Goal: Book appointment/travel/reservation

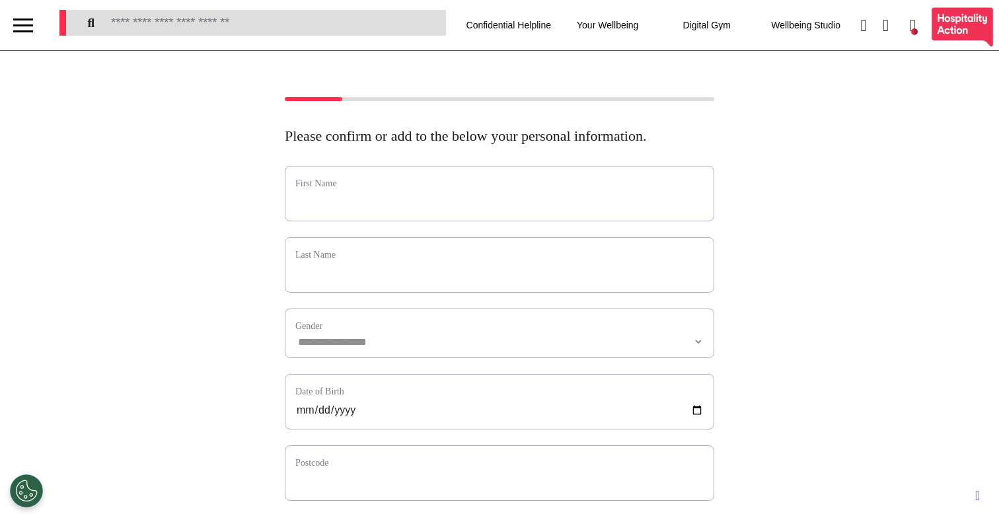
select select "**"
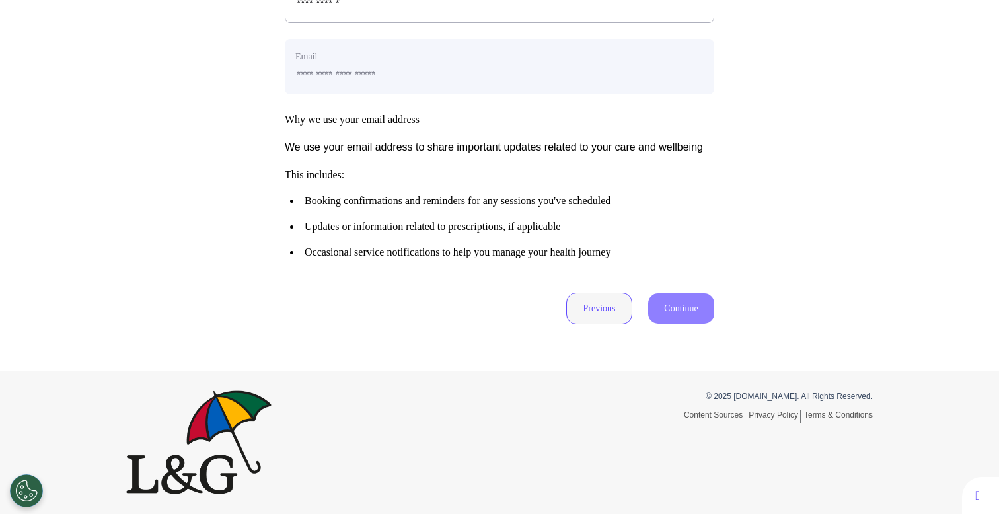
click at [584, 306] on button "Previous" at bounding box center [599, 309] width 66 height 32
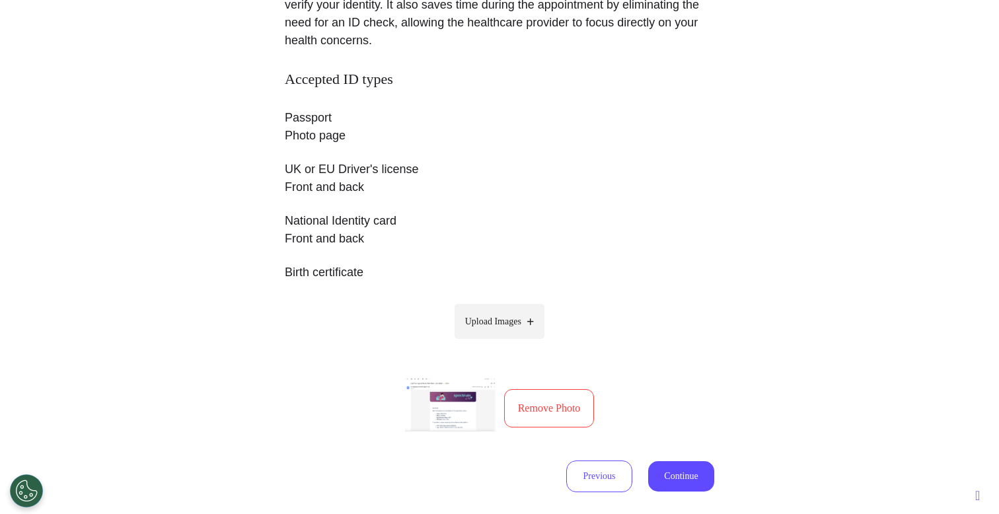
scroll to position [297, 0]
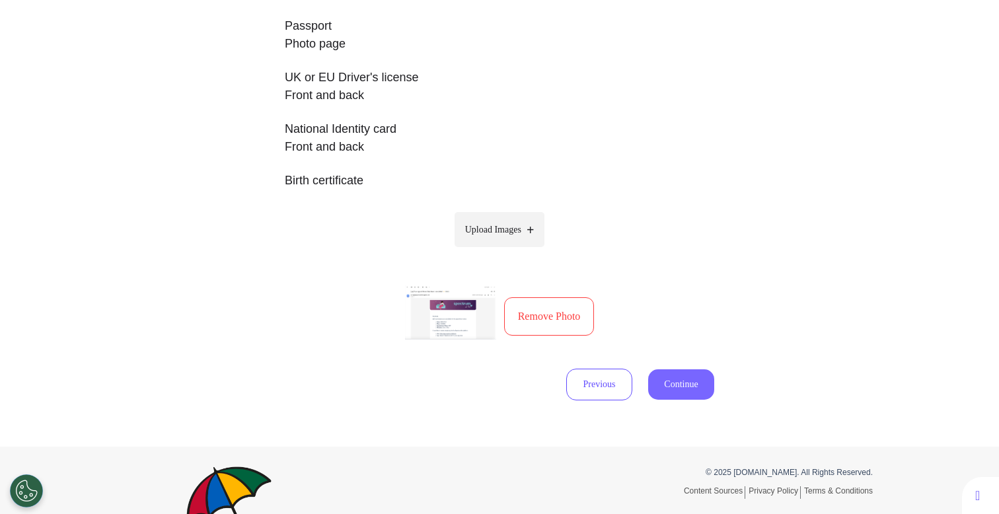
click at [656, 380] on button "Continue" at bounding box center [681, 384] width 66 height 30
click at [529, 328] on button "Remove Photo" at bounding box center [549, 316] width 90 height 38
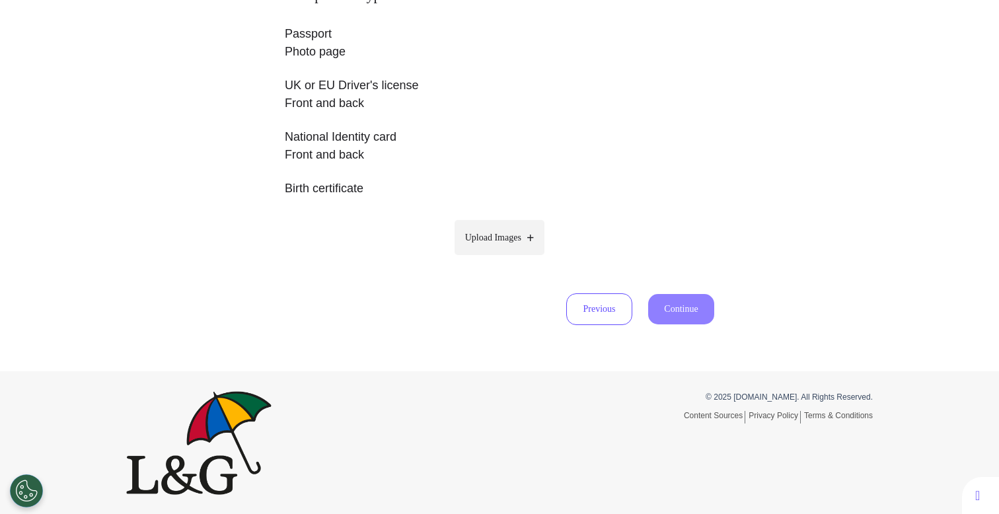
click at [521, 247] on label "Upload Images" at bounding box center [499, 237] width 90 height 35
click at [521, 258] on input "Upload Images" at bounding box center [499, 265] width 125 height 14
type input "**********"
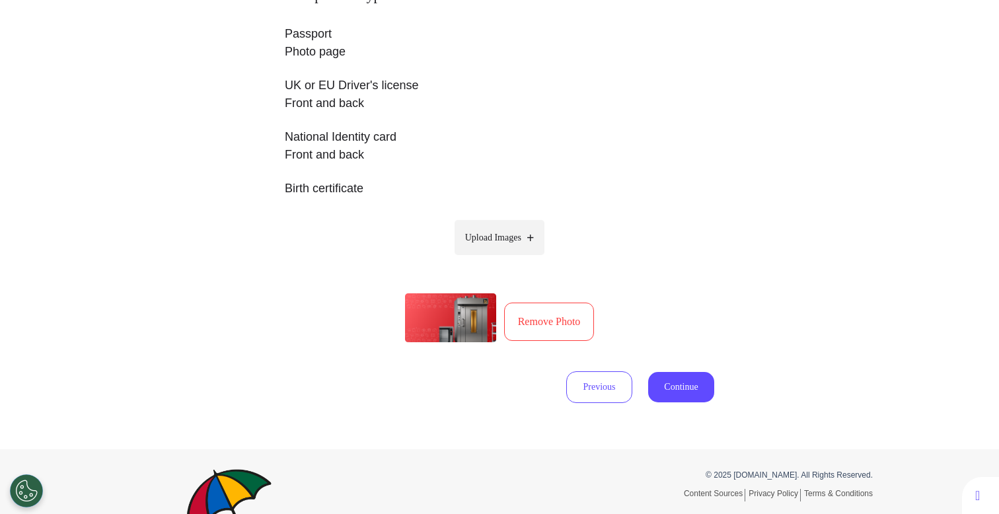
scroll to position [297, 0]
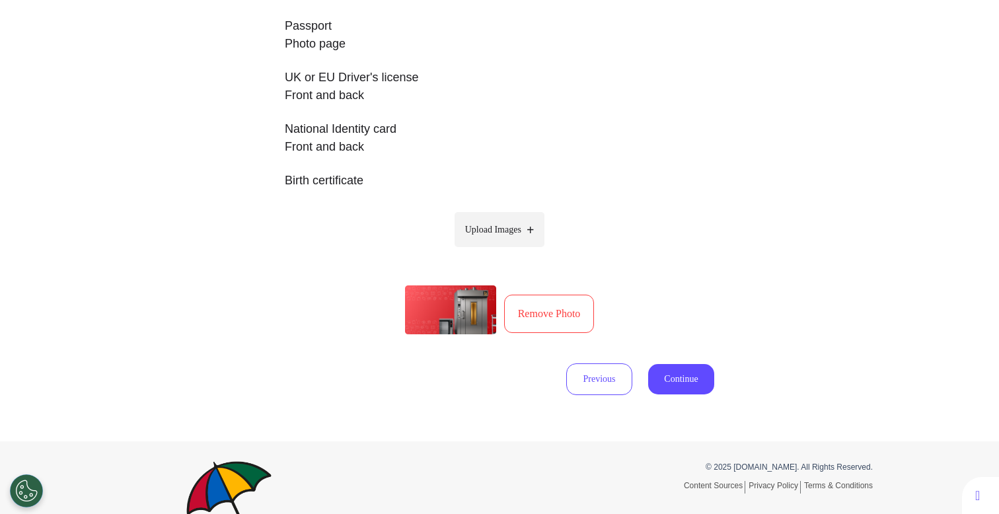
click at [541, 308] on button "Remove Photo" at bounding box center [549, 314] width 90 height 38
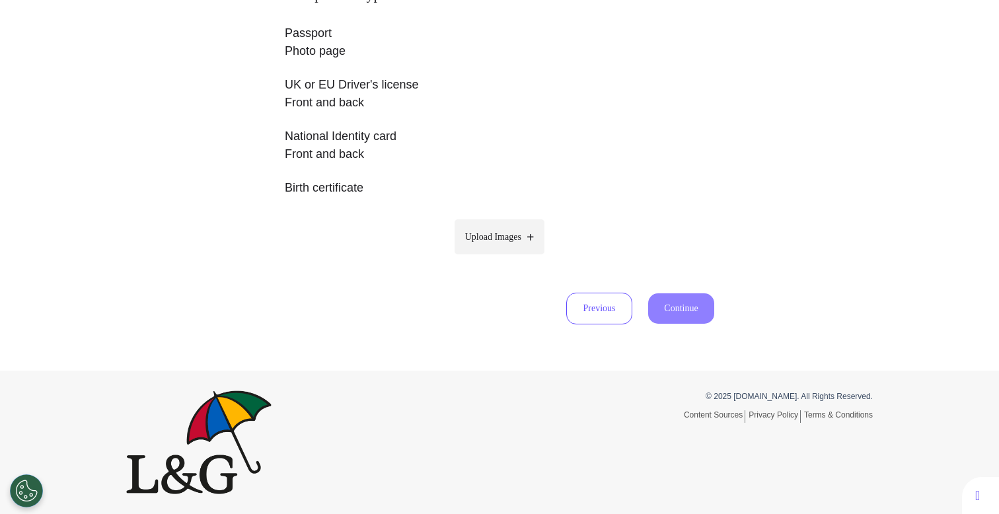
scroll to position [289, 0]
click at [485, 240] on span "Upload Images" at bounding box center [493, 237] width 56 height 14
click at [485, 258] on input "Upload Images" at bounding box center [499, 265] width 125 height 14
type input "**********"
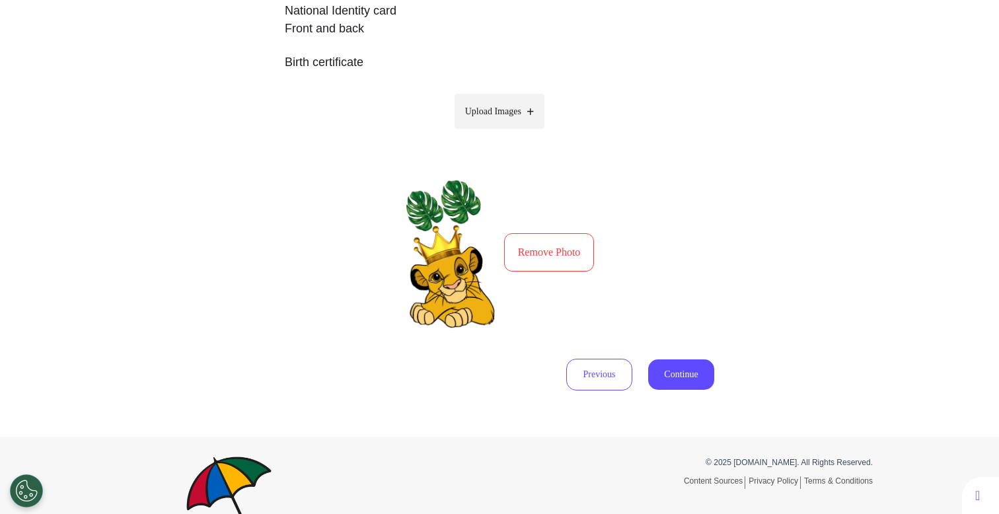
scroll to position [481, 0]
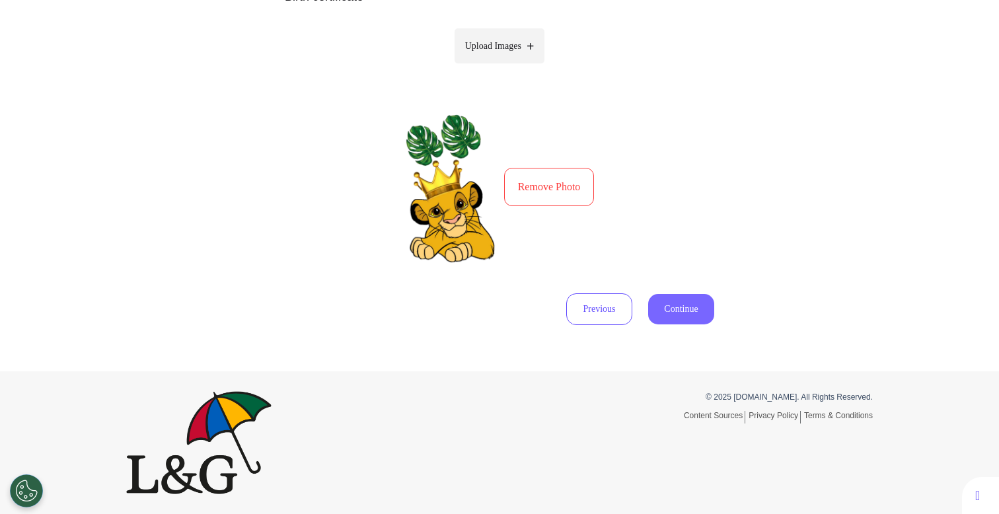
click at [693, 316] on button "Continue" at bounding box center [681, 309] width 66 height 30
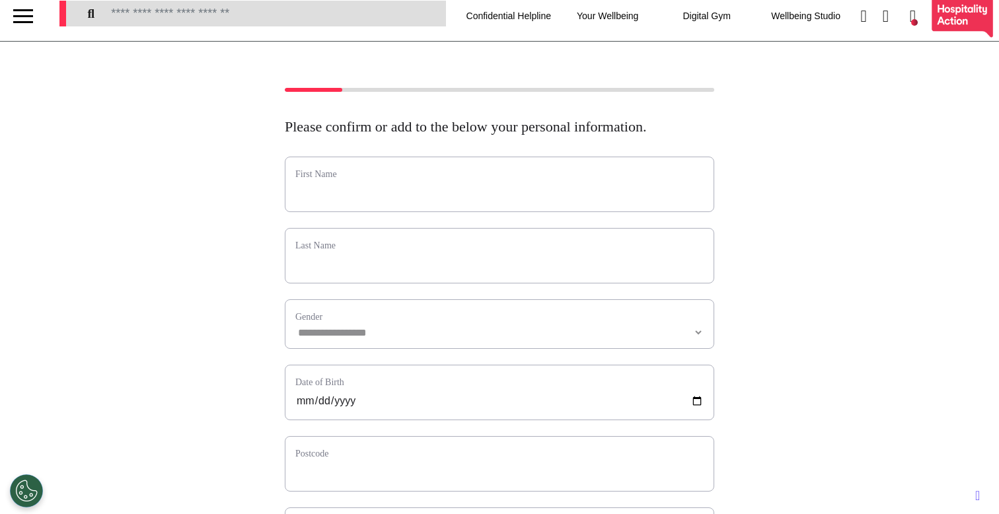
scroll to position [0, 0]
